Goal: Task Accomplishment & Management: Manage account settings

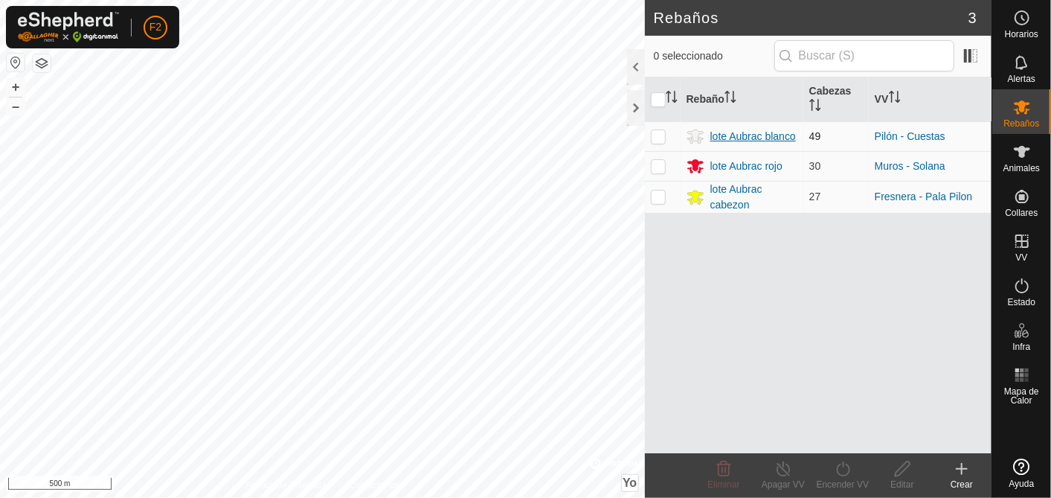
click at [758, 135] on div "lote Aubrac blanco" at bounding box center [754, 137] width 86 height 16
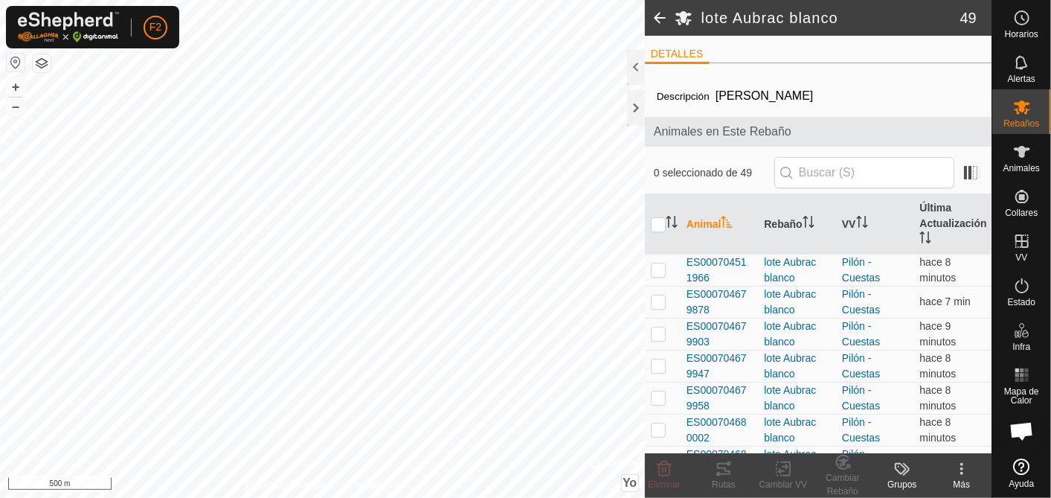
click at [18, 60] on button "button" at bounding box center [16, 63] width 18 height 18
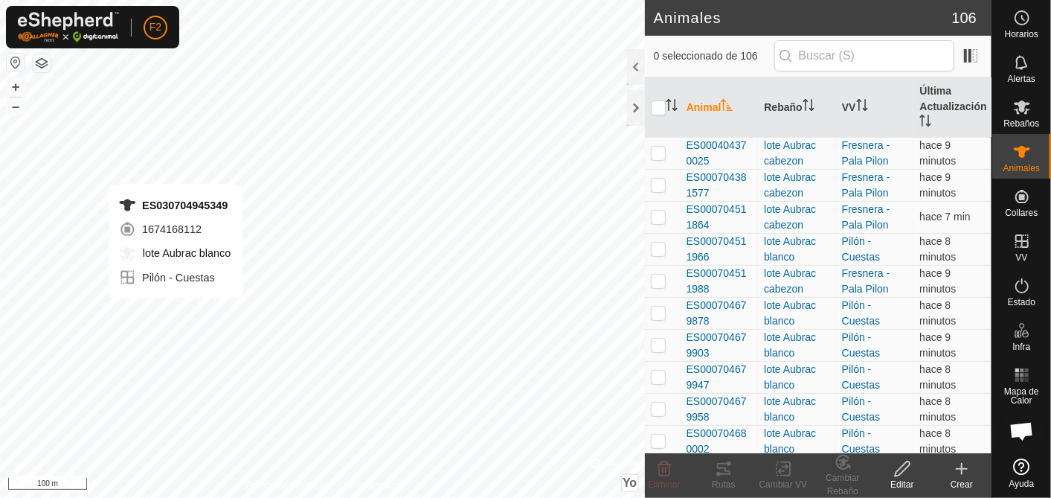
checkbox input "true"
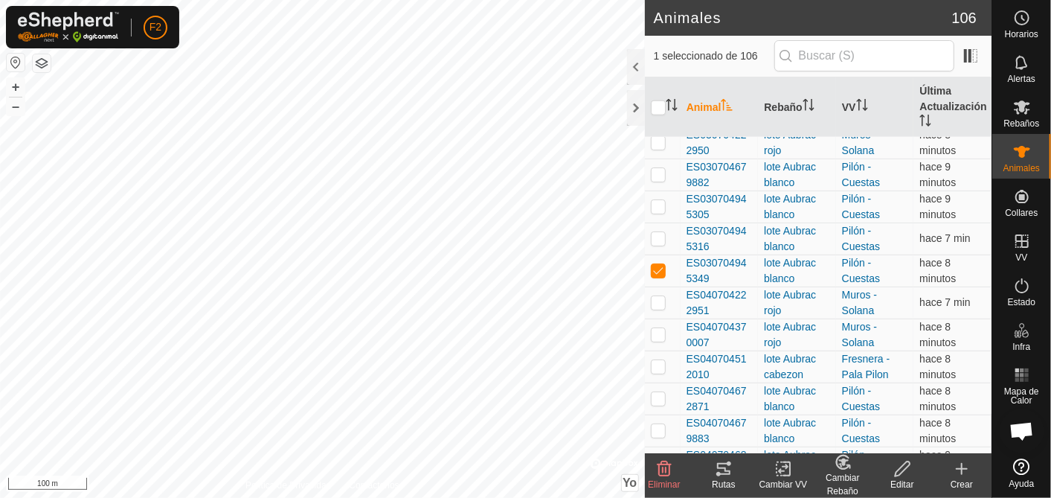
scroll to position [992, 0]
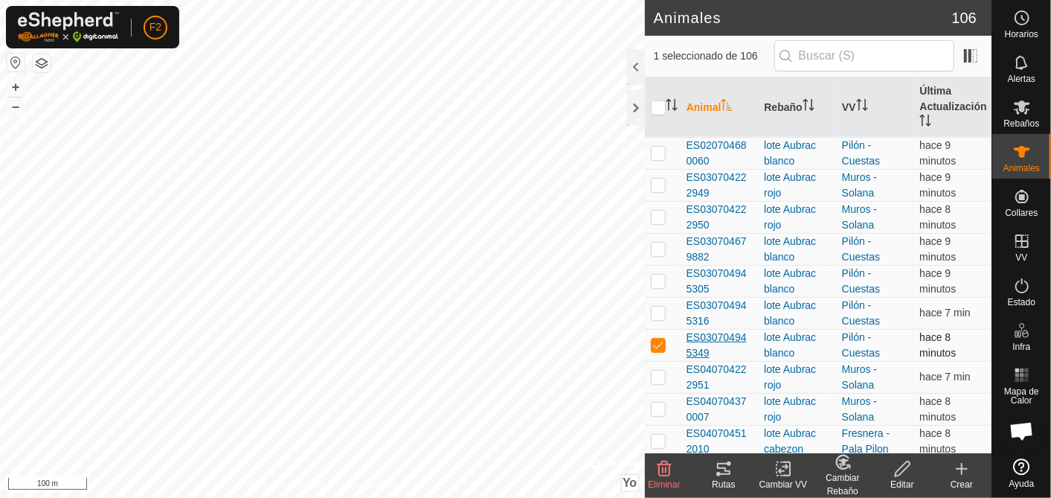
click at [692, 330] on span "ES030704945349" at bounding box center [720, 345] width 66 height 31
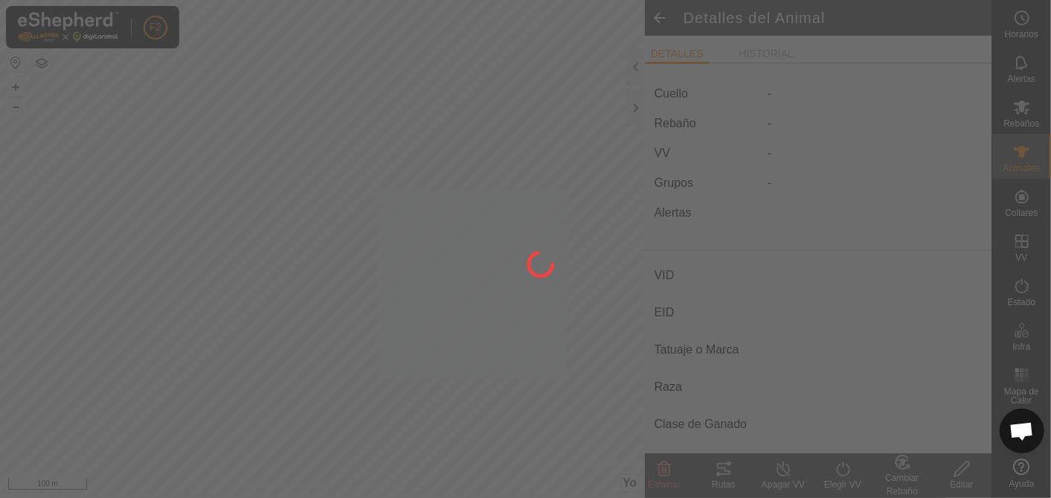
type input "ES030704945349"
type input "-"
type input "aubrac"
type input "-"
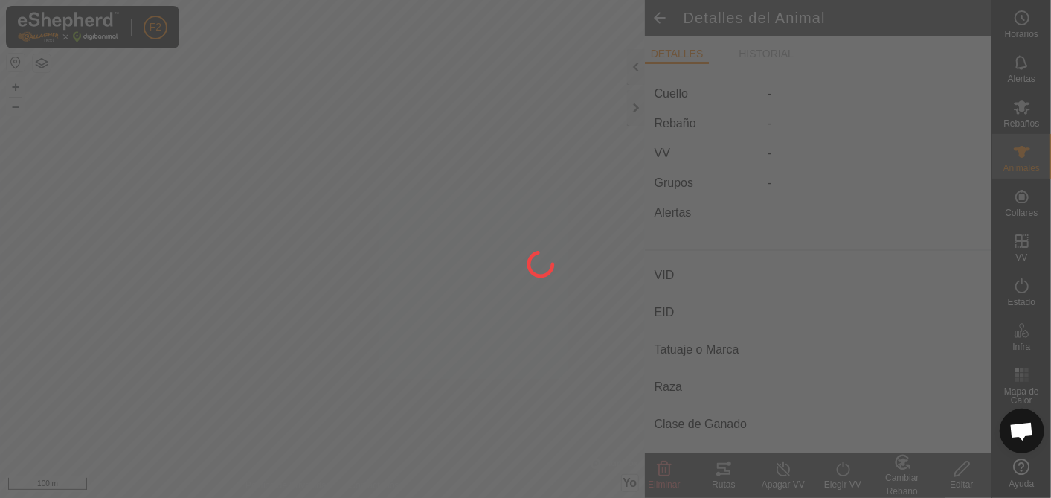
type input "07/2021"
type input "4 years 3 months"
type input "0 kg"
type input "-"
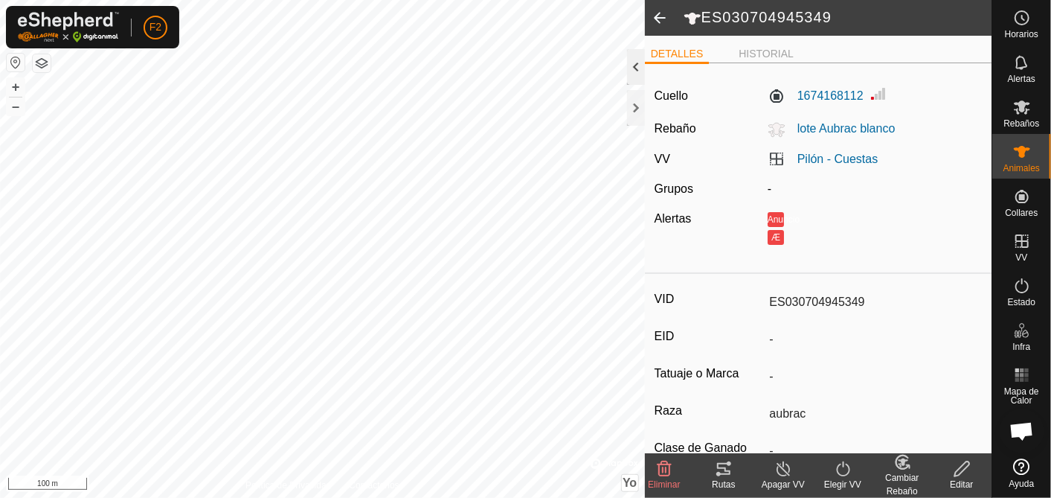
click at [632, 63] on div at bounding box center [636, 67] width 18 height 36
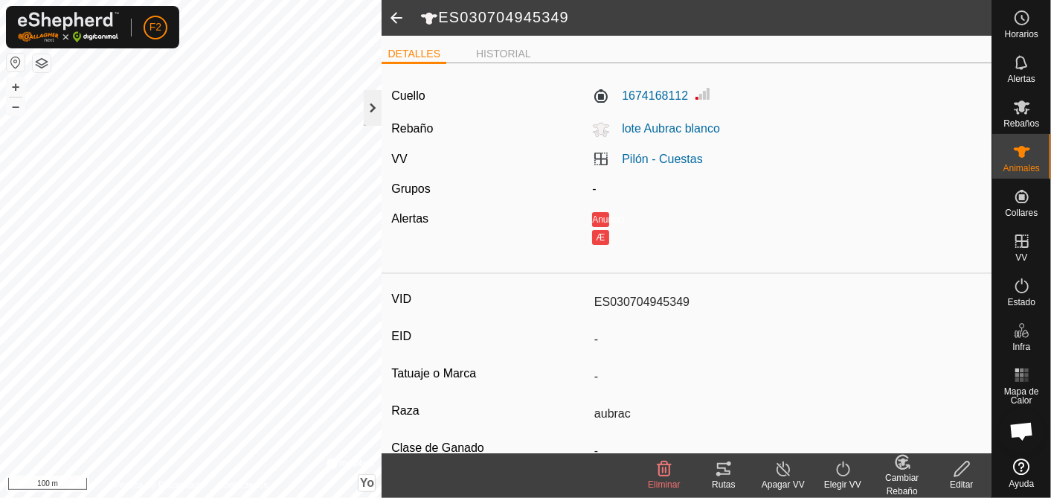
click at [375, 115] on div at bounding box center [373, 108] width 18 height 36
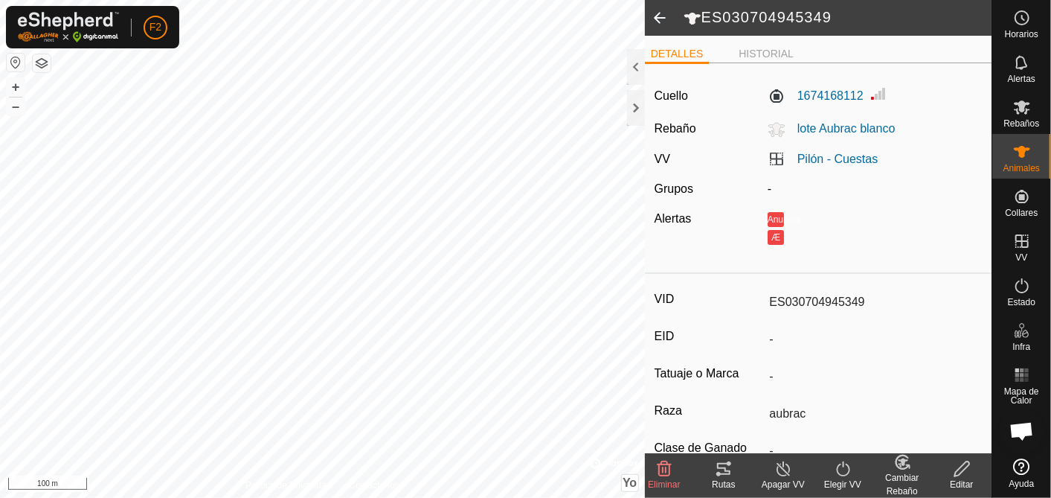
click at [903, 465] on icon at bounding box center [903, 461] width 10 height 7
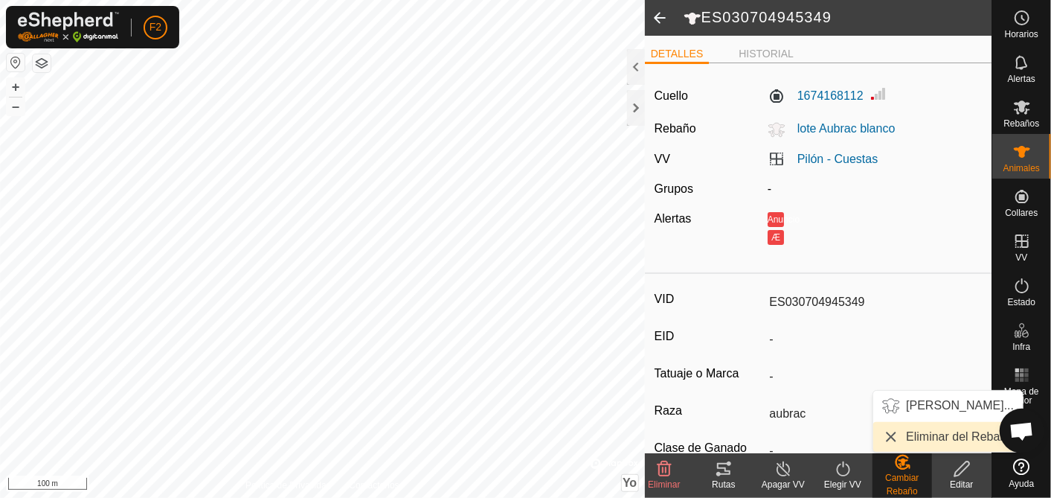
click at [918, 440] on link "Eliminar del Rebaño" at bounding box center [949, 437] width 150 height 30
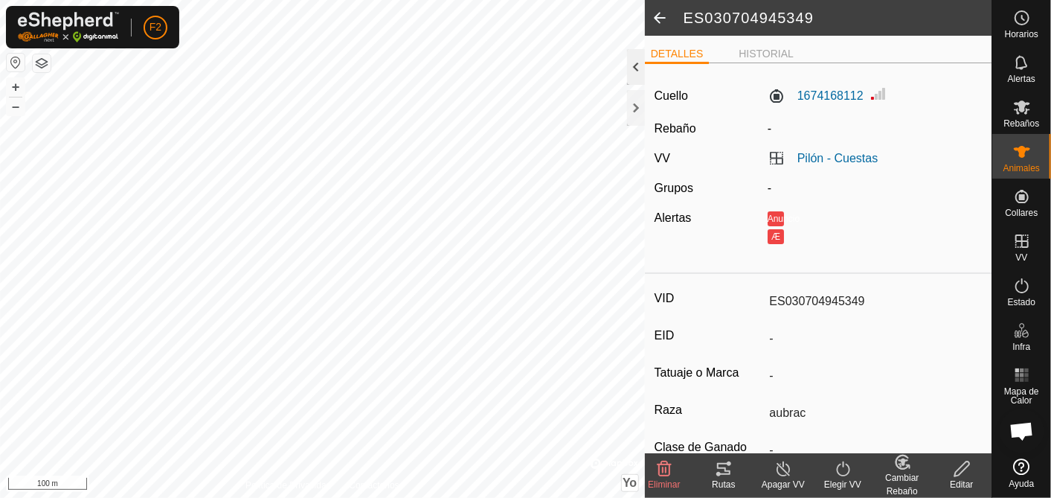
click at [637, 69] on div at bounding box center [636, 67] width 18 height 36
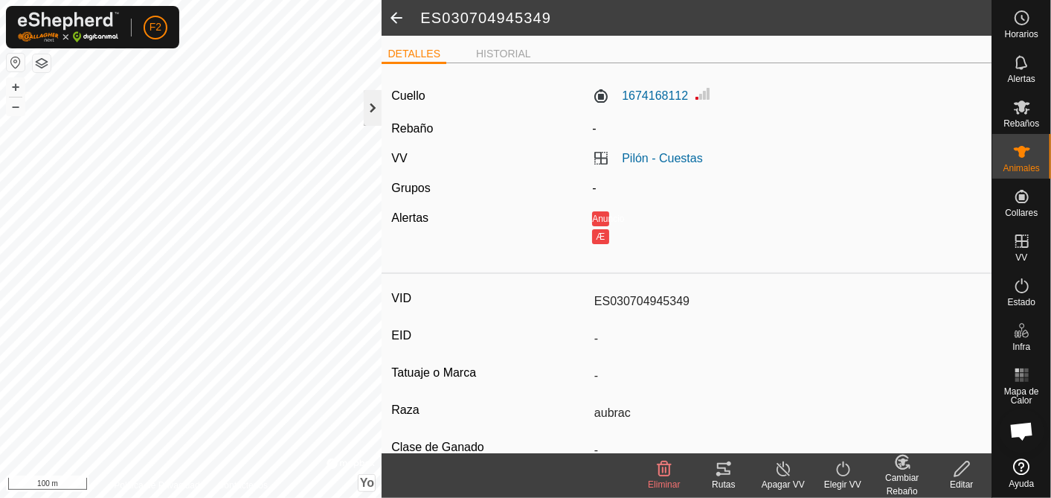
click at [374, 121] on div at bounding box center [373, 108] width 18 height 36
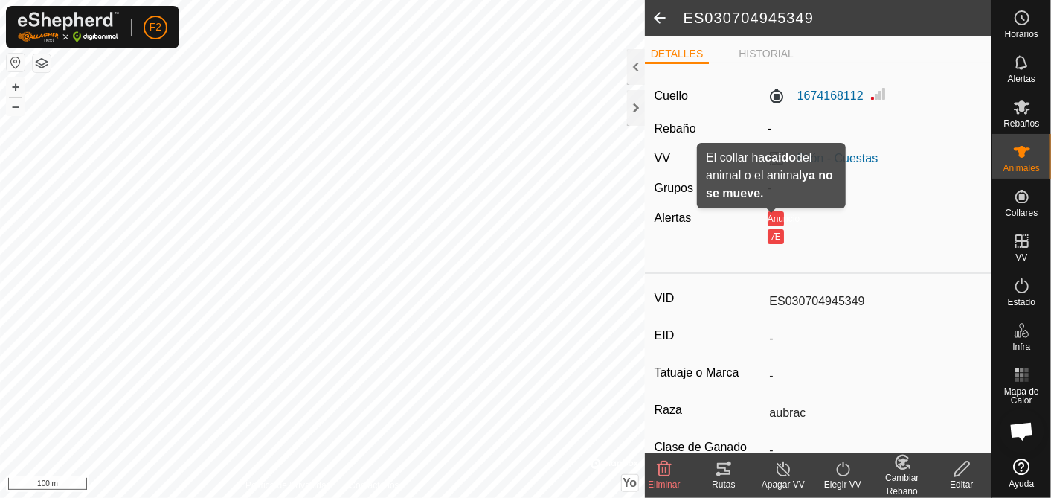
click at [769, 214] on button "Anuncio" at bounding box center [776, 218] width 16 height 15
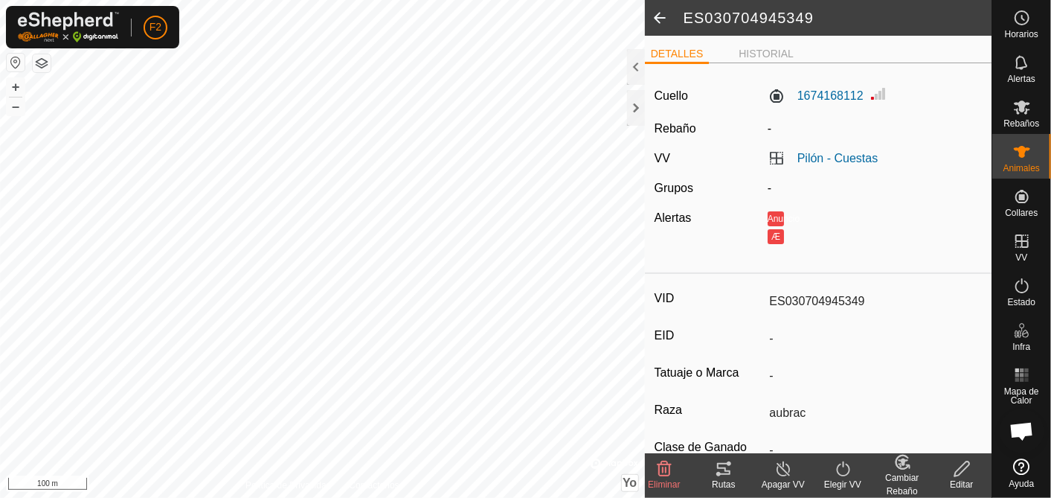
click at [773, 227] on div "Æ" at bounding box center [875, 236] width 214 height 18
click at [1015, 66] on icon at bounding box center [1022, 63] width 18 height 18
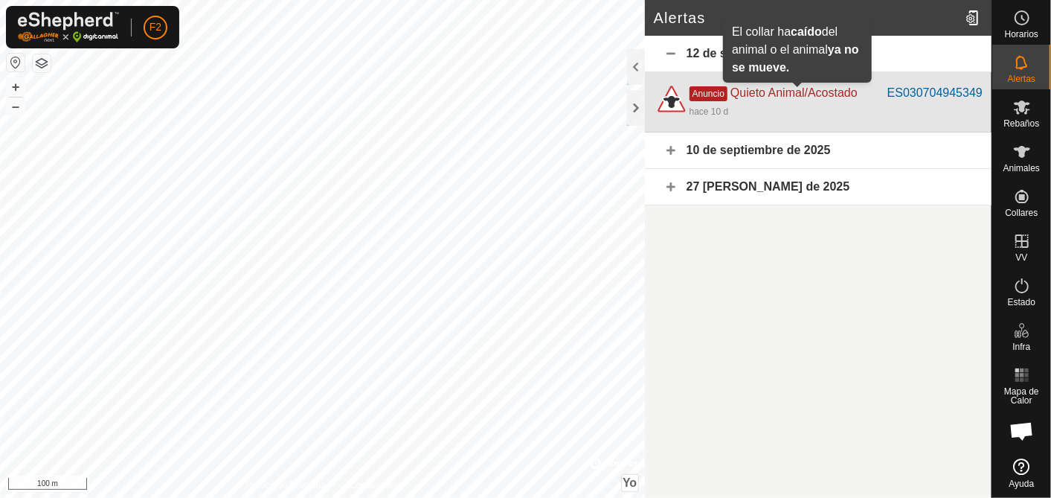
click at [815, 92] on span "Quieto Animal/Acostado" at bounding box center [794, 92] width 127 height 13
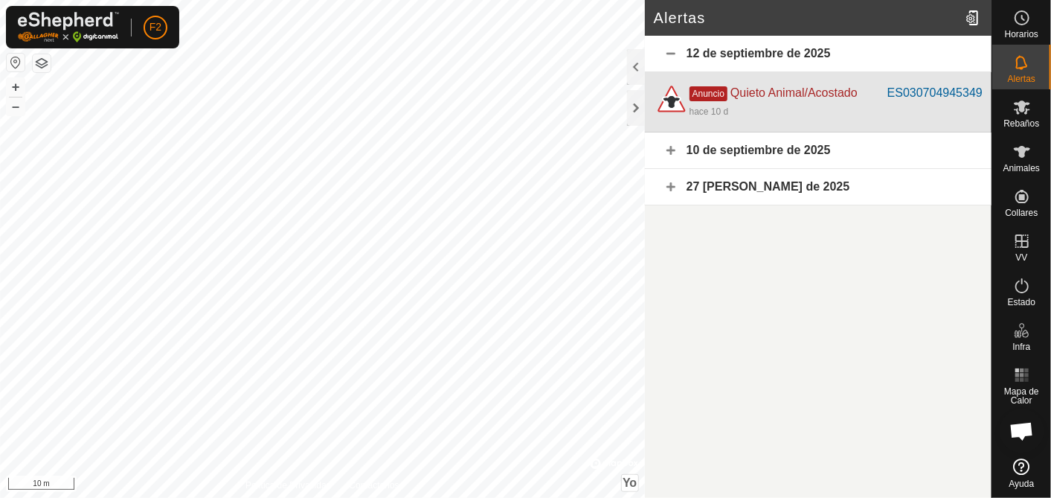
click at [711, 102] on div "hace 10 d" at bounding box center [836, 111] width 293 height 18
click at [938, 86] on div "ES030704945349" at bounding box center [935, 93] width 95 height 18
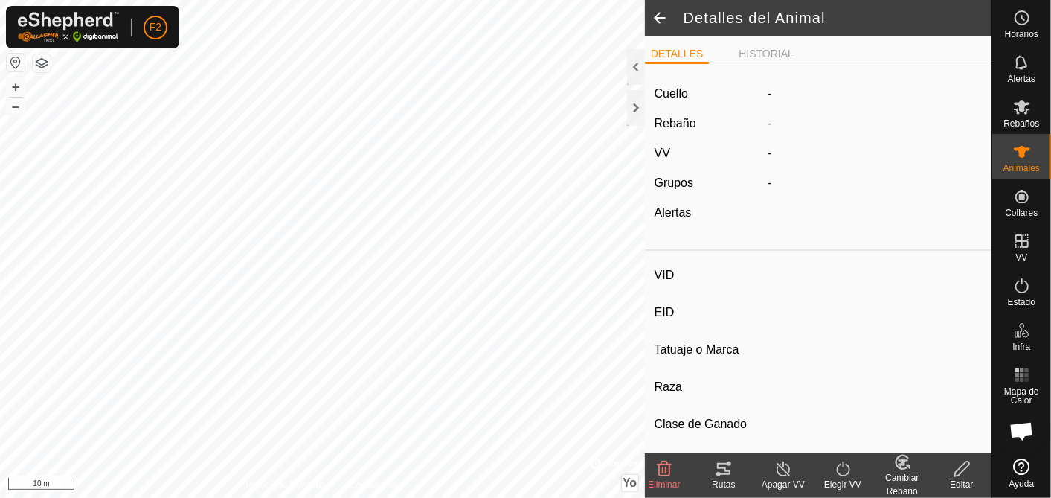
type input "ES030704945349"
type input "-"
type input "aubrac"
type input "-"
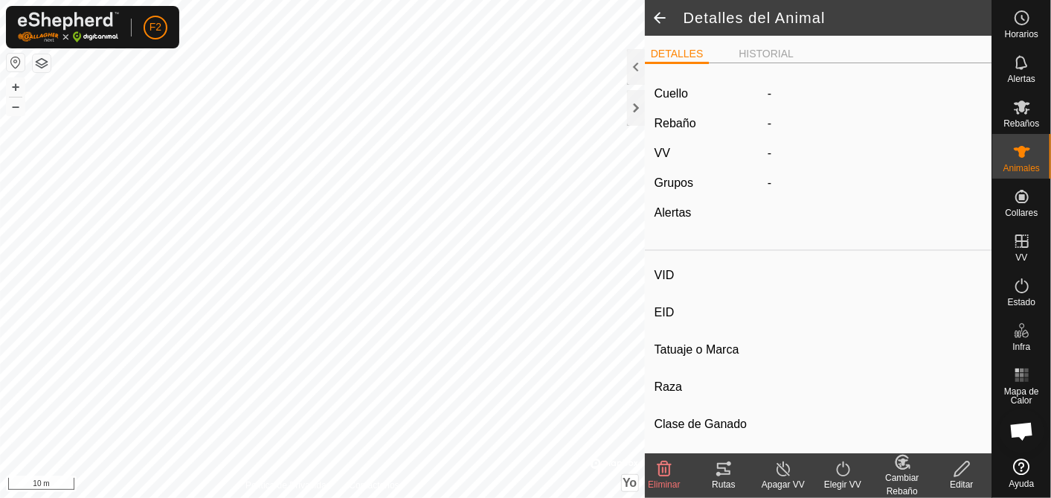
type input "07/2021"
type input "4 years 3 months"
type input "0 kg"
type input "-"
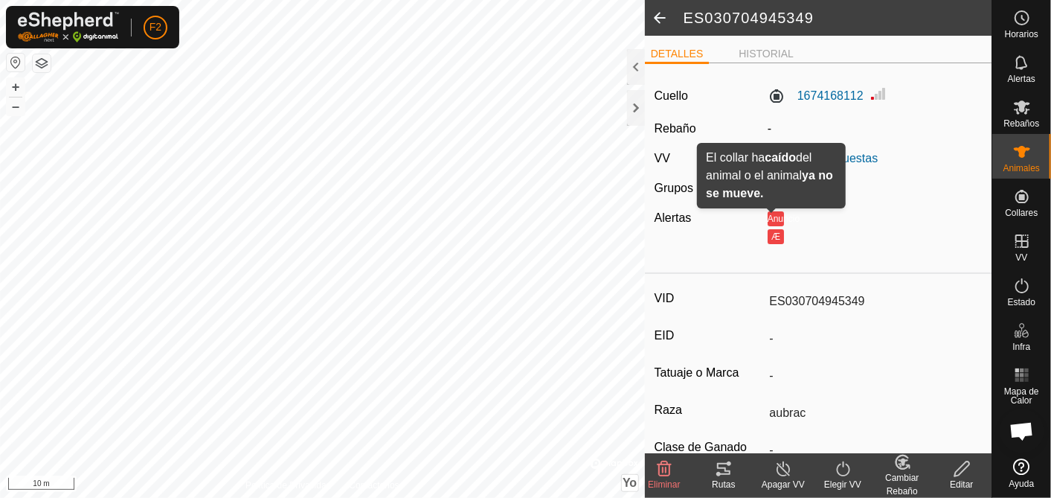
click at [768, 222] on button "Anuncio" at bounding box center [776, 218] width 16 height 15
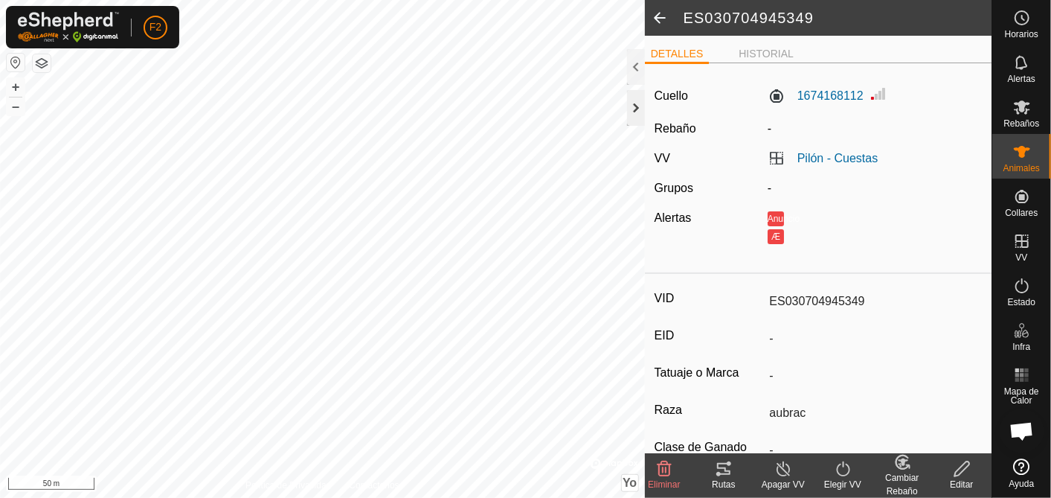
click at [632, 110] on div at bounding box center [636, 108] width 18 height 36
